Goal: Go to known website: Access a specific website the user already knows

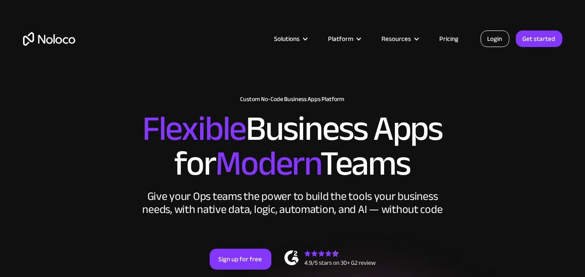
click at [486, 39] on link "Login" at bounding box center [495, 38] width 29 height 17
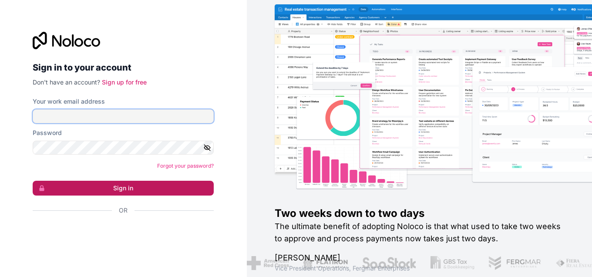
type input "[DOMAIN_NAME][EMAIL_ADDRESS][DOMAIN_NAME]"
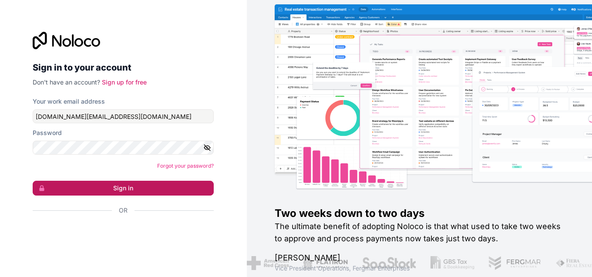
click at [127, 190] on button "Sign in" at bounding box center [123, 188] width 181 height 15
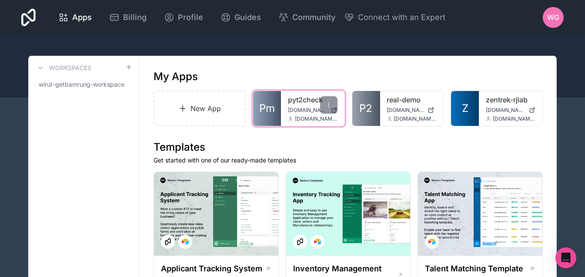
click at [269, 107] on span "Pm" at bounding box center [267, 108] width 16 height 14
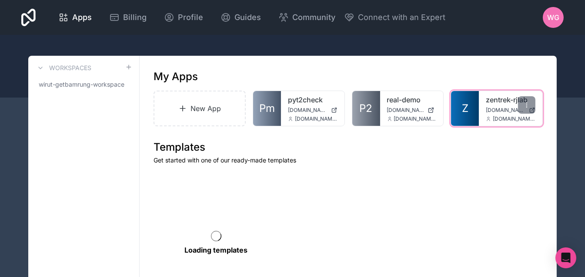
click at [464, 112] on span "Z" at bounding box center [465, 108] width 7 height 14
